Goal: Task Accomplishment & Management: Manage account settings

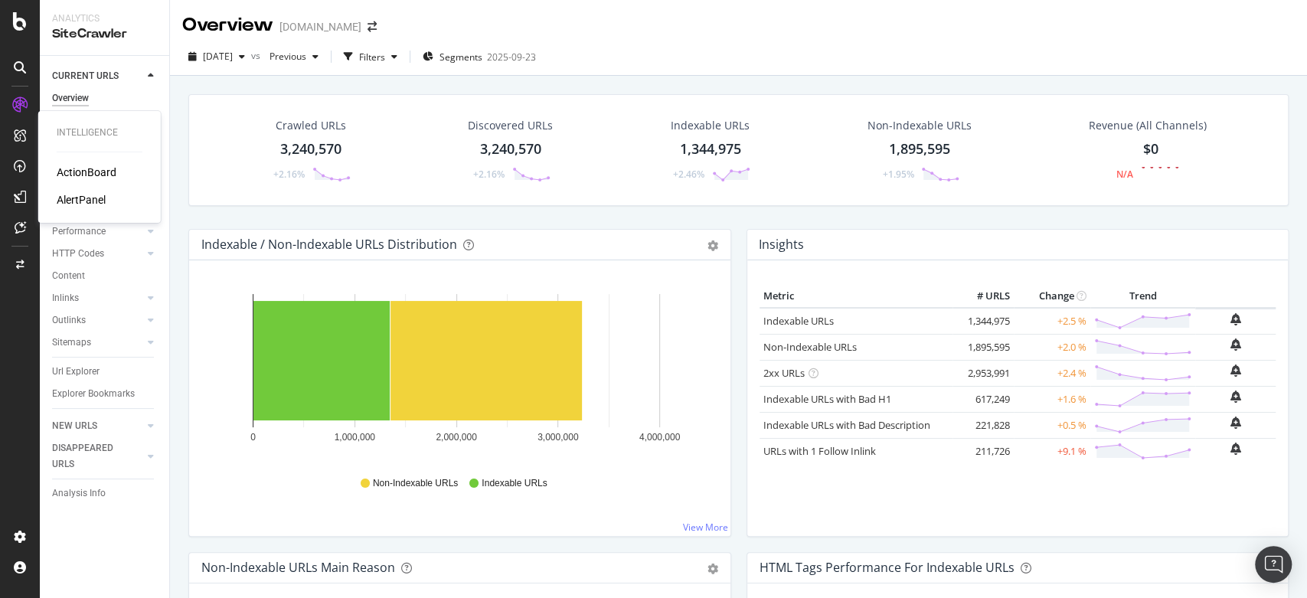
click at [88, 198] on div "AlertPanel" at bounding box center [81, 199] width 49 height 15
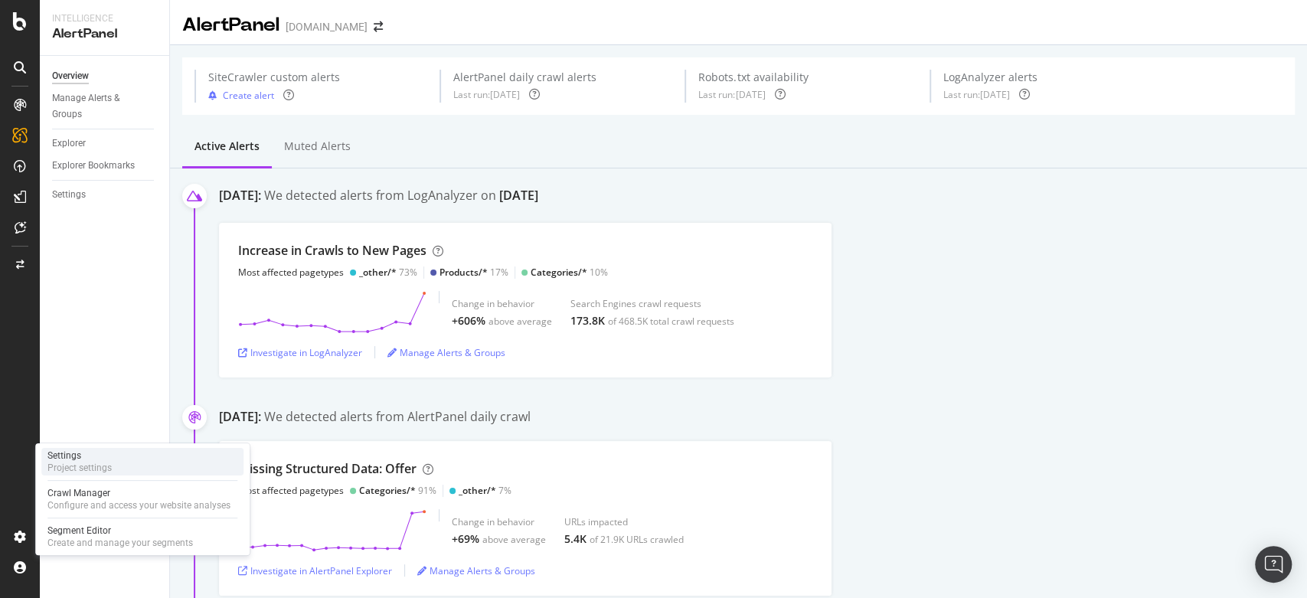
click at [80, 453] on div "Settings" at bounding box center [79, 456] width 64 height 12
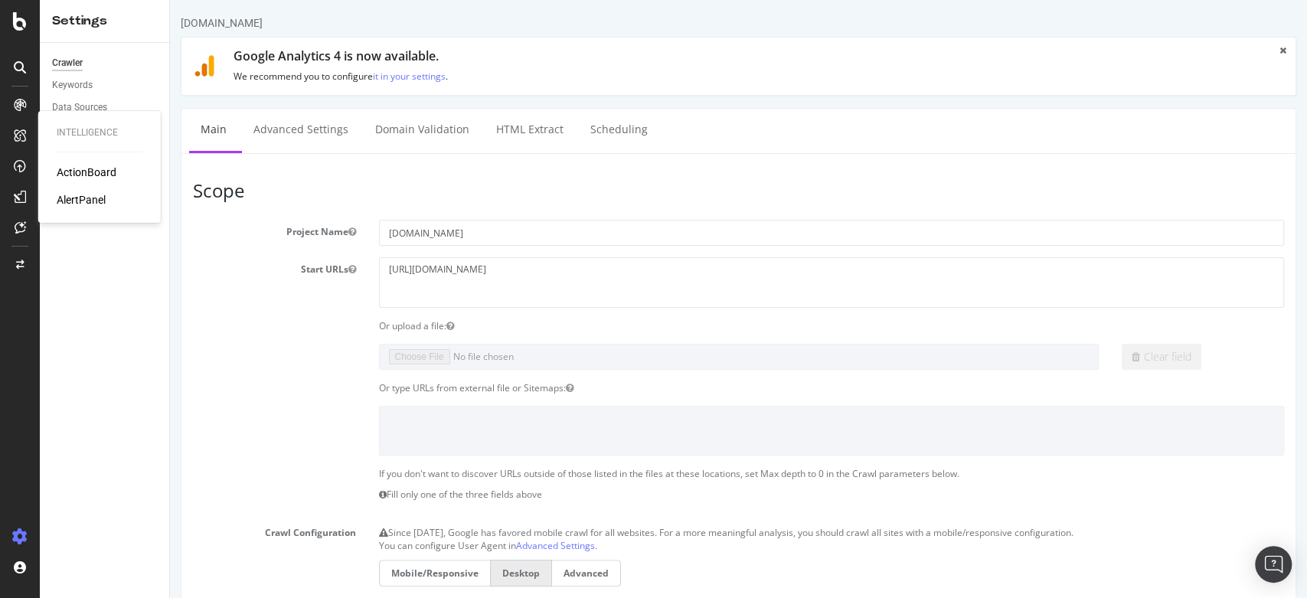
click at [90, 195] on div "AlertPanel" at bounding box center [81, 199] width 49 height 15
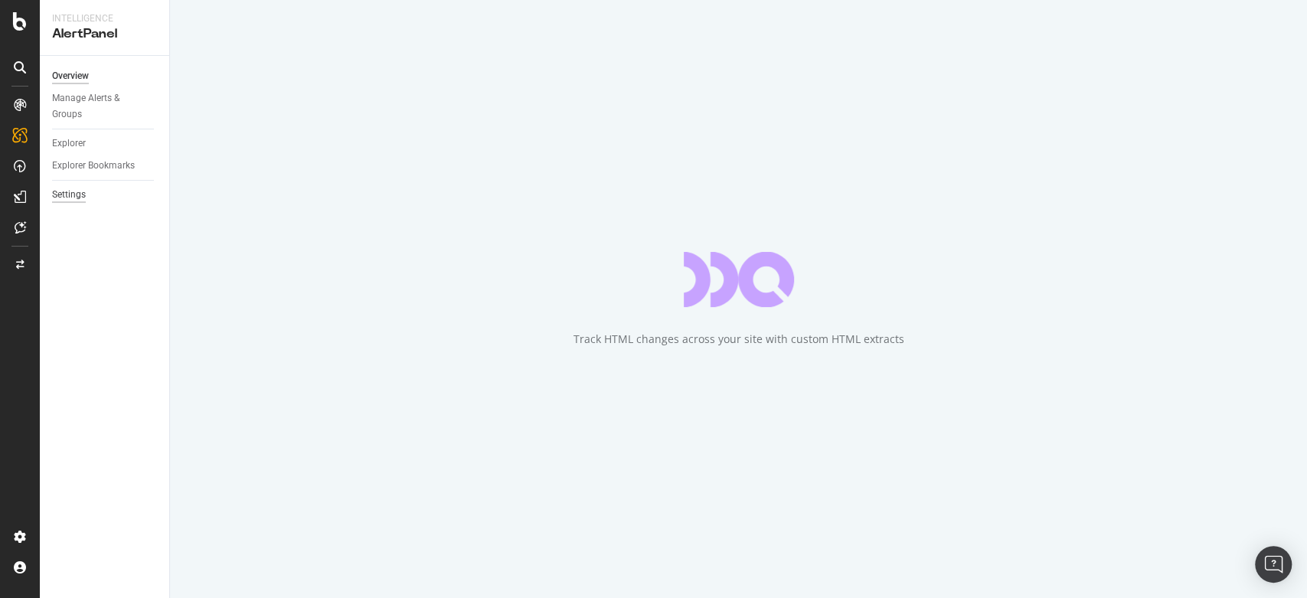
click at [77, 194] on div "Settings" at bounding box center [69, 195] width 34 height 16
select select "02"
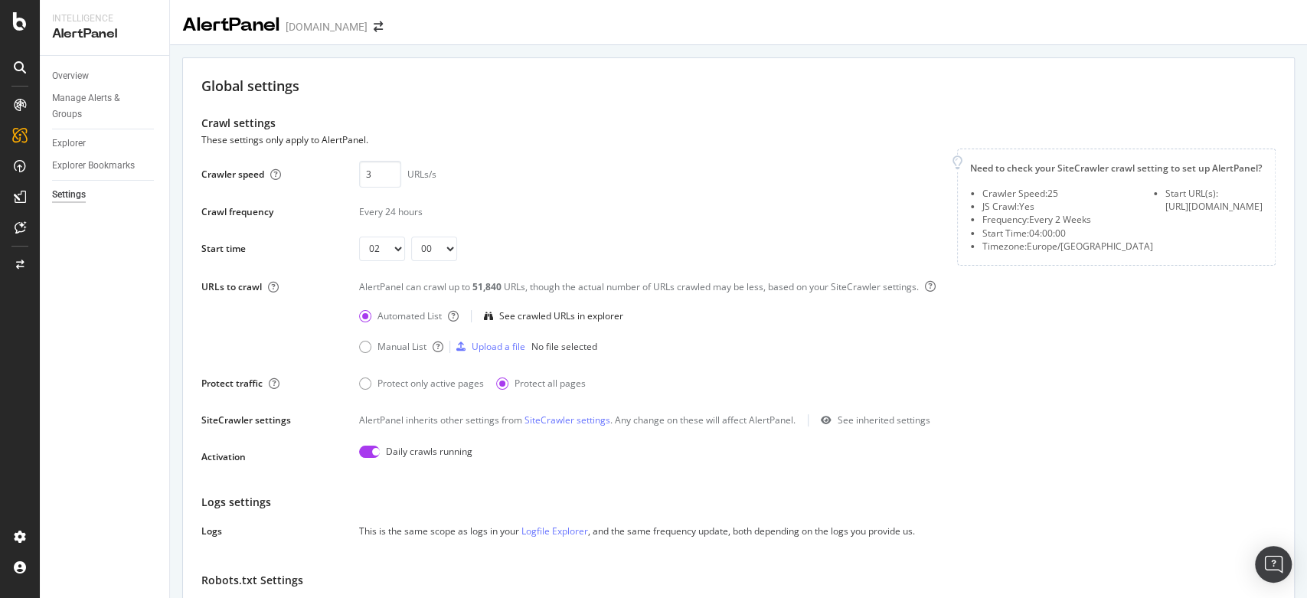
click at [567, 420] on link "SiteCrawler settings" at bounding box center [568, 420] width 86 height 13
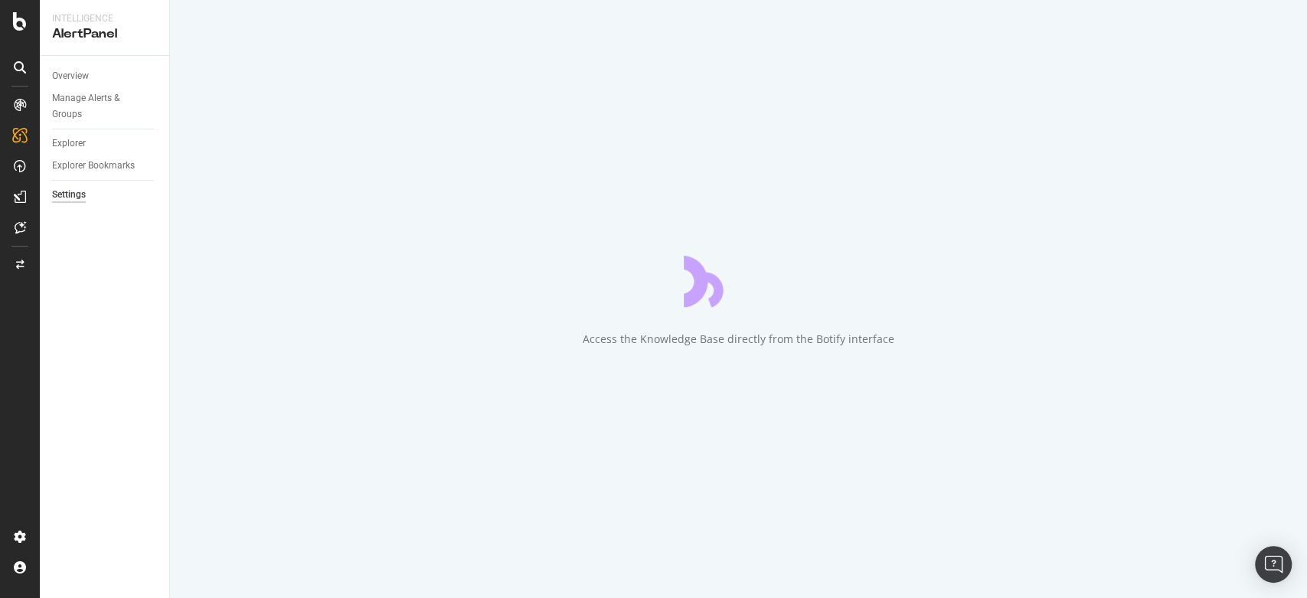
select select "02"
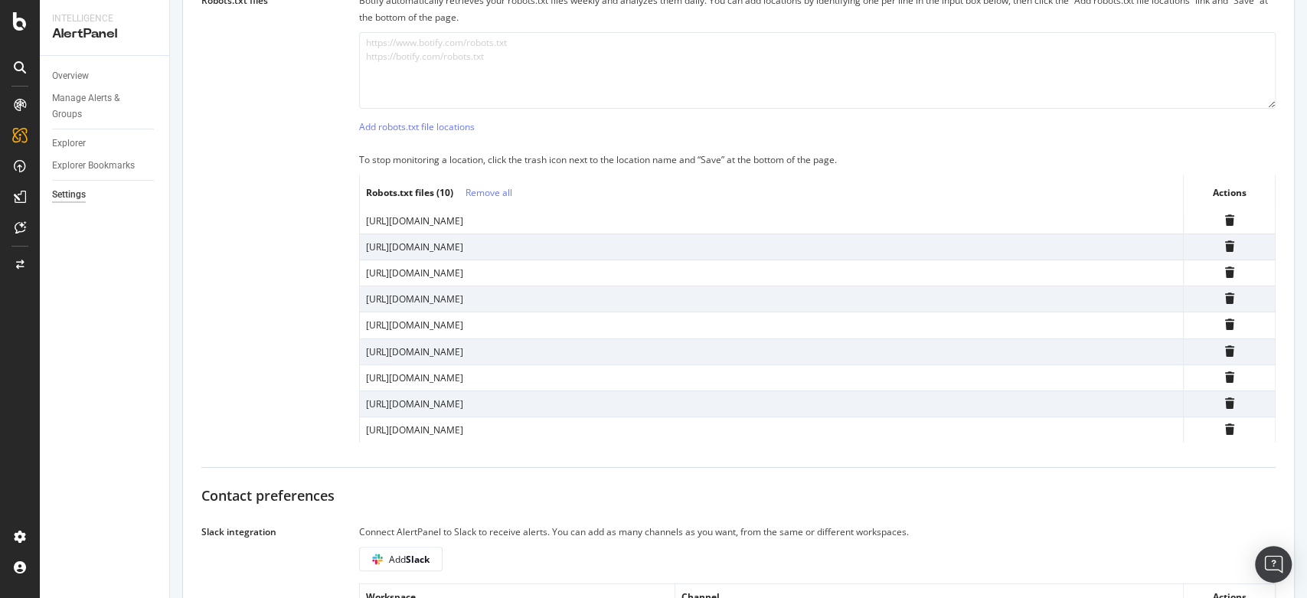
scroll to position [564, 0]
